Goal: Information Seeking & Learning: Compare options

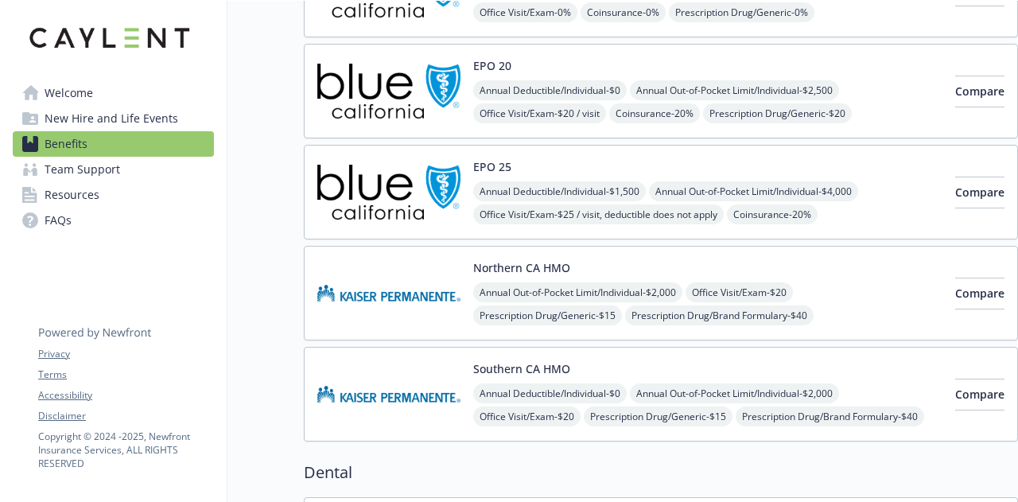
scroll to position [335, 2]
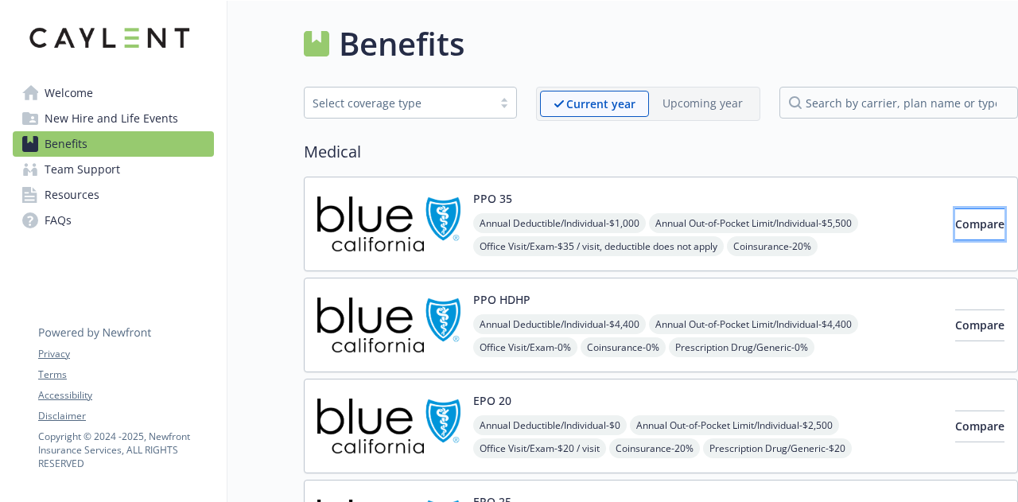
click at [955, 231] on button "Compare" at bounding box center [979, 224] width 49 height 32
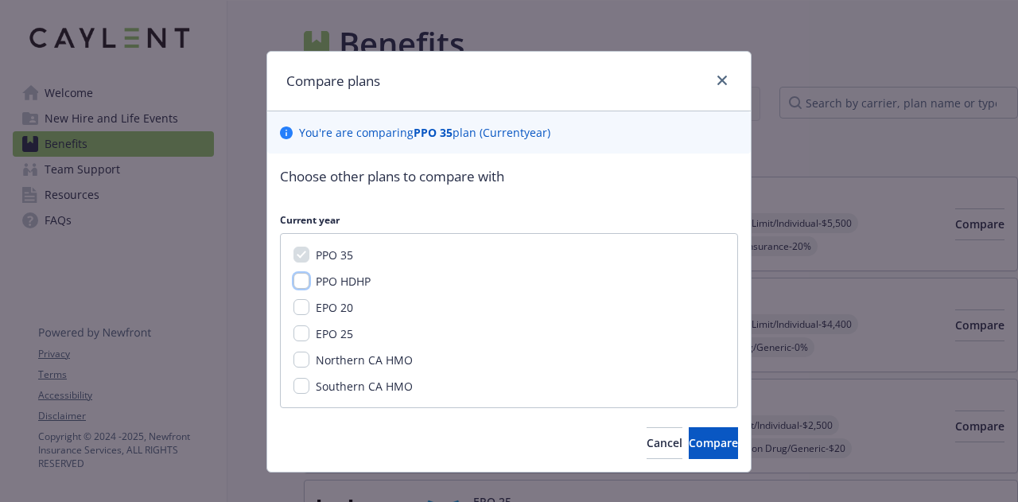
click at [297, 274] on input "PPO HDHP" at bounding box center [301, 281] width 16 height 16
checkbox input "true"
click at [294, 300] on input "EPO 20" at bounding box center [301, 307] width 16 height 16
checkbox input "true"
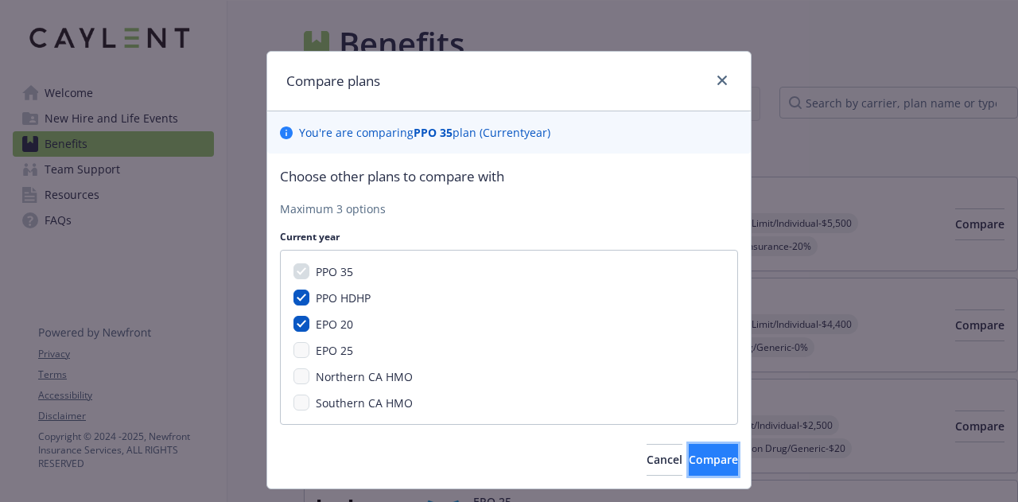
click at [688, 459] on span "Compare" at bounding box center [712, 459] width 49 height 15
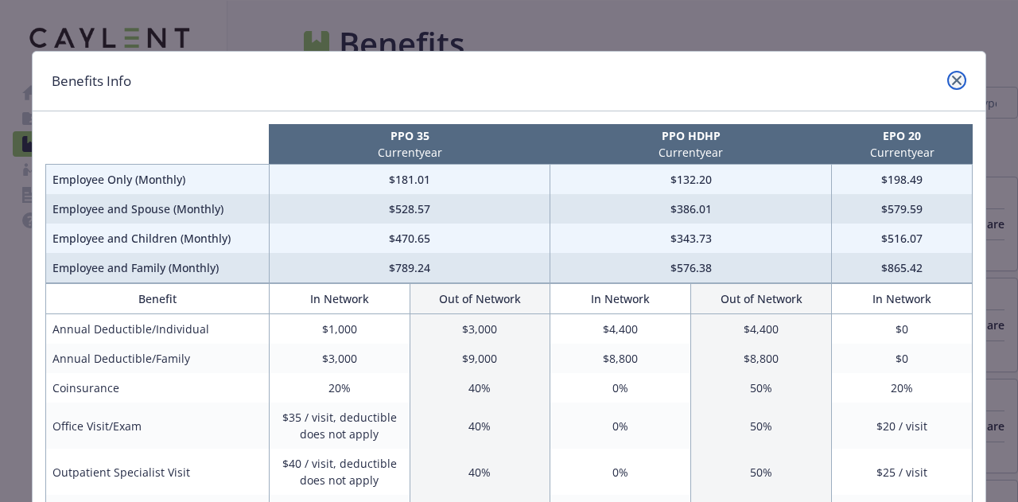
click at [952, 85] on link "close" at bounding box center [956, 80] width 19 height 19
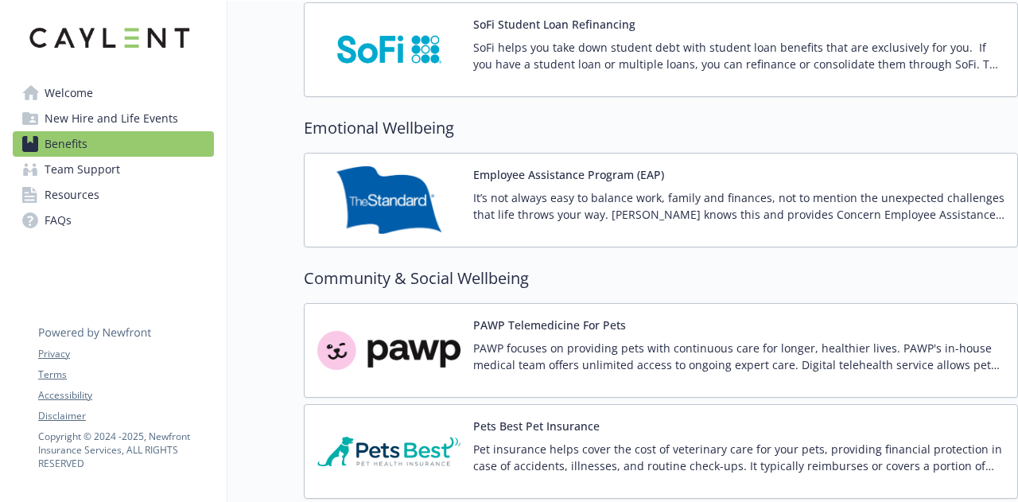
scroll to position [2698, 5]
